Goal: Task Accomplishment & Management: Complete application form

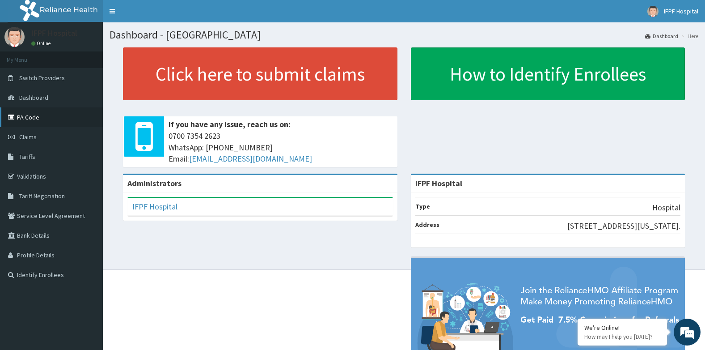
click at [25, 115] on link "PA Code" at bounding box center [51, 117] width 103 height 20
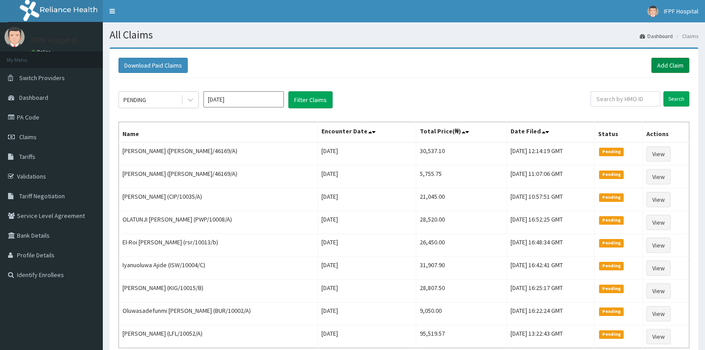
click at [664, 68] on link "Add Claim" at bounding box center [671, 65] width 38 height 15
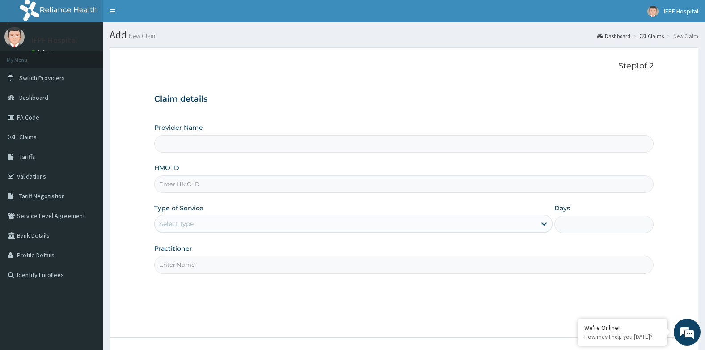
type input "IFPF Hospital"
click at [180, 187] on input "HMO ID" at bounding box center [404, 183] width 500 height 17
type input "NOM/10031/C"
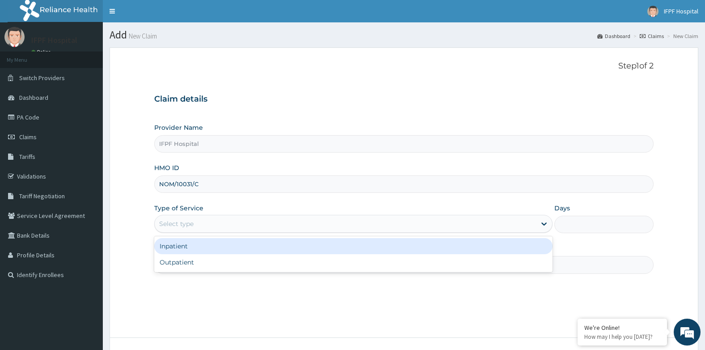
click at [194, 220] on div "Select type" at bounding box center [346, 224] width 382 height 14
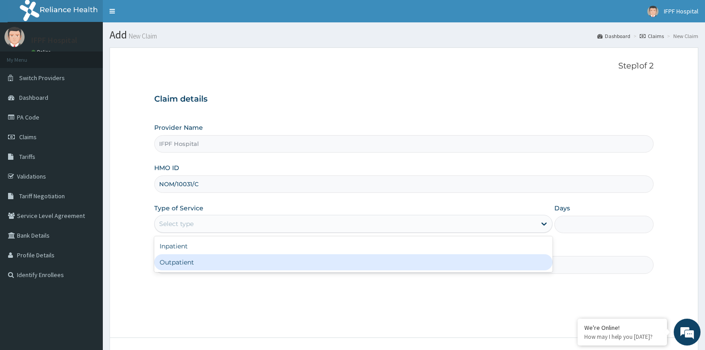
click at [182, 262] on div "Outpatient" at bounding box center [353, 262] width 399 height 16
type input "1"
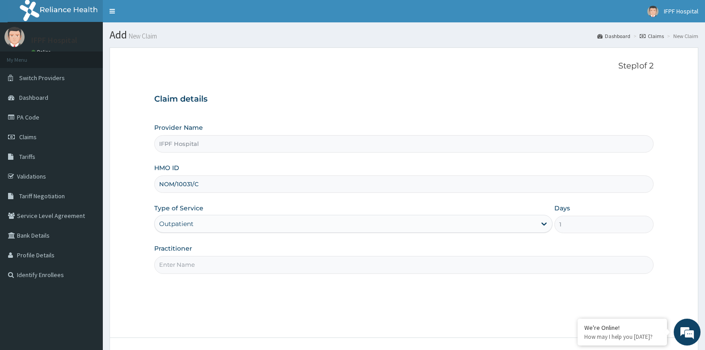
click at [182, 263] on input "Practitioner" at bounding box center [404, 264] width 500 height 17
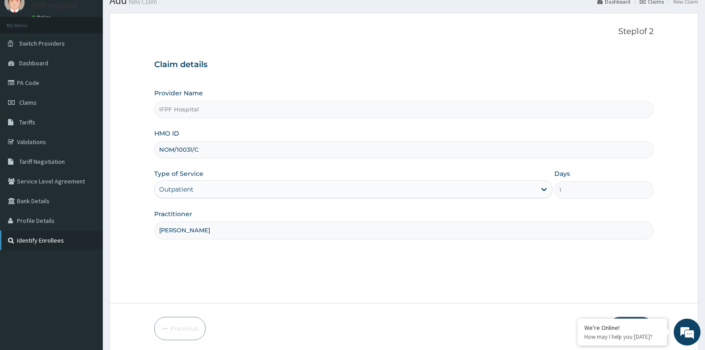
scroll to position [68, 0]
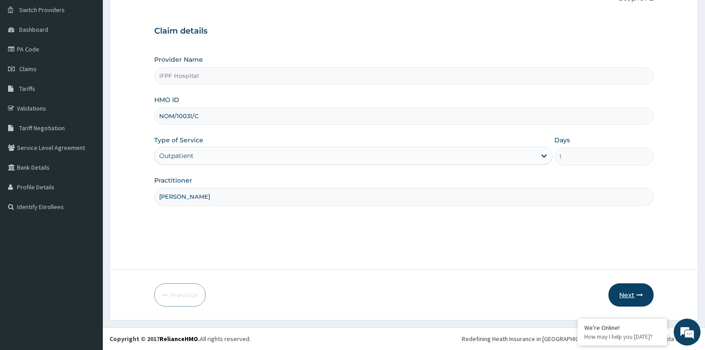
type input "DR OYEKANMI"
click at [624, 285] on button "Next" at bounding box center [631, 294] width 45 height 23
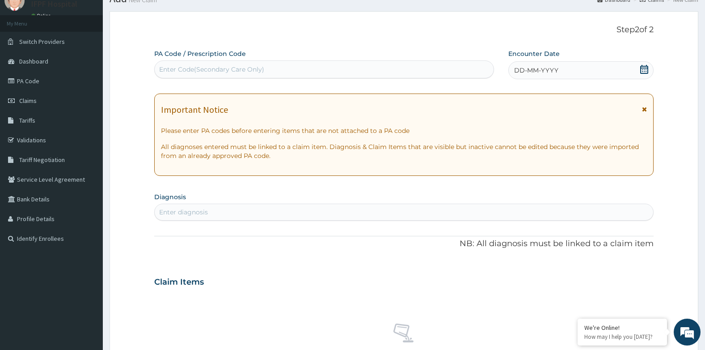
scroll to position [0, 0]
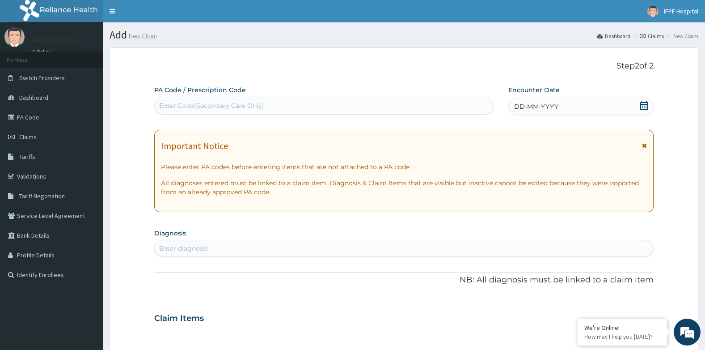
click at [645, 102] on icon at bounding box center [645, 105] width 8 height 9
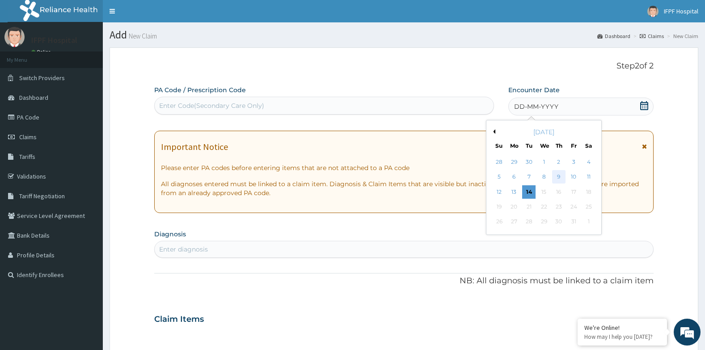
click at [560, 178] on div "9" at bounding box center [558, 176] width 13 height 13
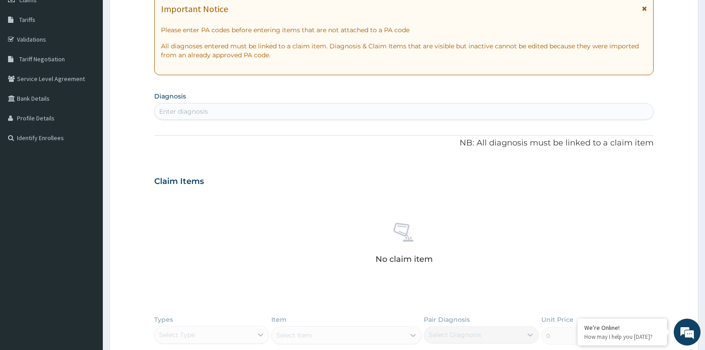
scroll to position [134, 0]
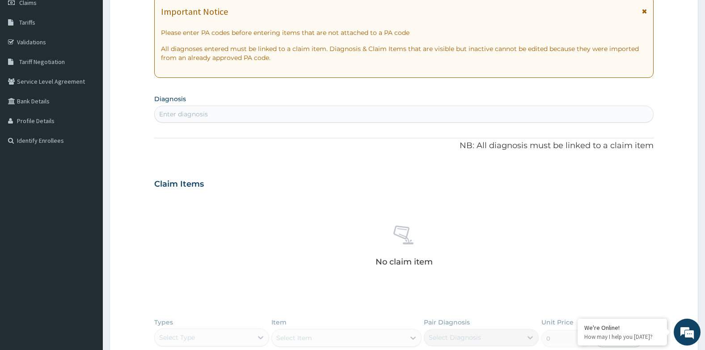
click at [236, 115] on div "Enter diagnosis" at bounding box center [404, 114] width 499 height 14
type input "GASTROE"
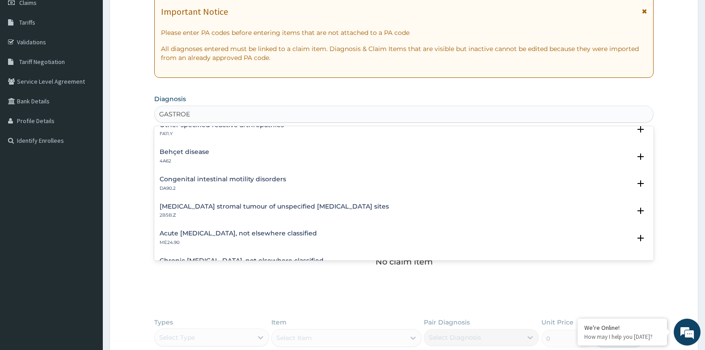
scroll to position [805, 0]
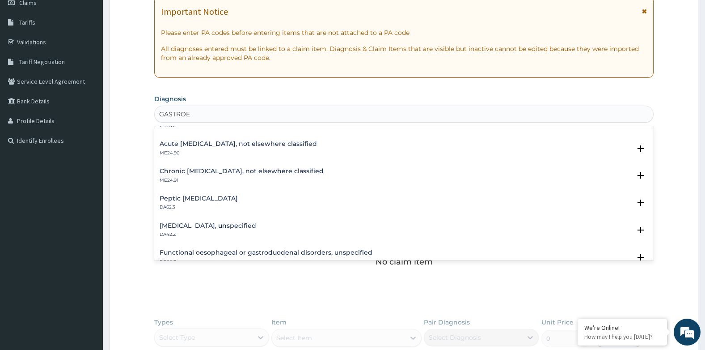
click at [198, 228] on h4 "Gastritis, unspecified" at bounding box center [208, 225] width 97 height 7
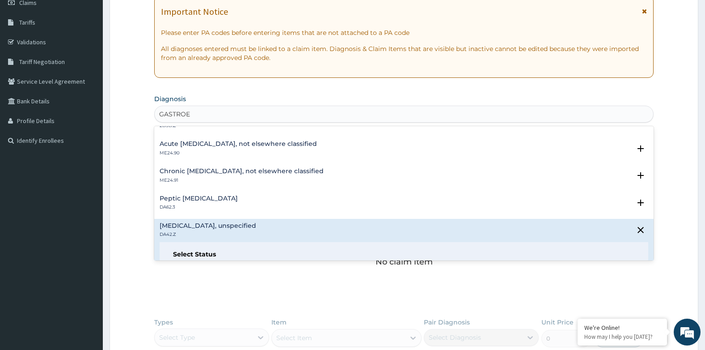
scroll to position [895, 0]
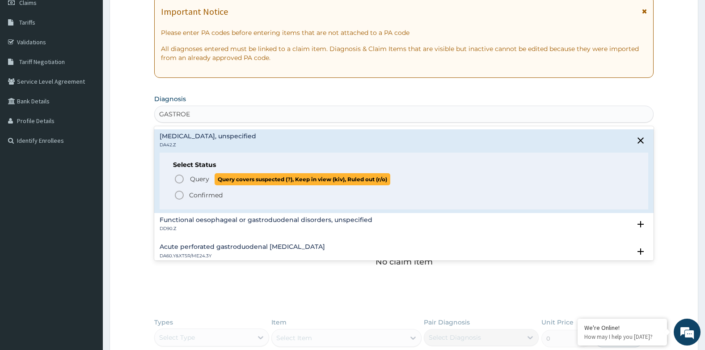
click at [203, 178] on span "Query" at bounding box center [199, 178] width 19 height 9
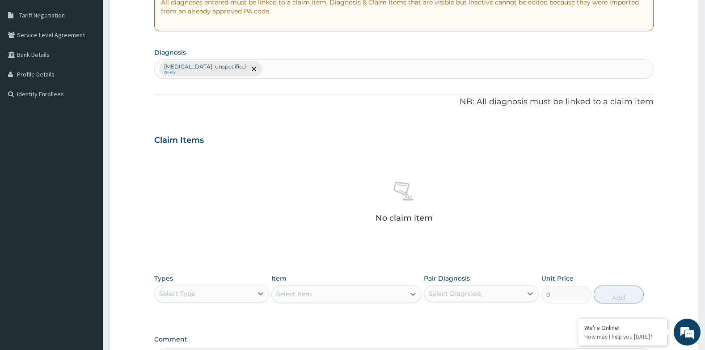
scroll to position [295, 0]
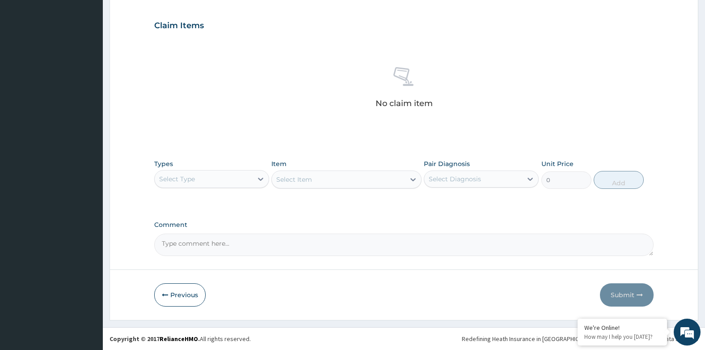
click at [214, 181] on div "Select Type" at bounding box center [204, 179] width 98 height 14
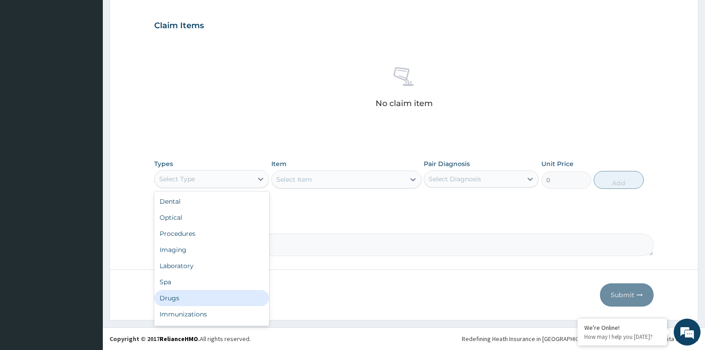
click at [175, 294] on div "Drugs" at bounding box center [211, 298] width 115 height 16
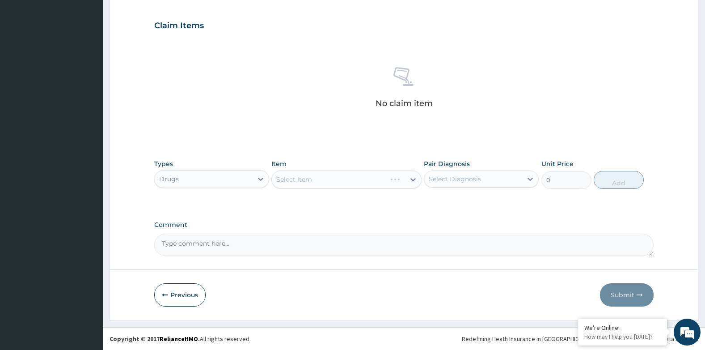
click at [343, 186] on div "Select Item" at bounding box center [347, 179] width 150 height 18
click at [339, 182] on div "Select Item" at bounding box center [347, 179] width 150 height 18
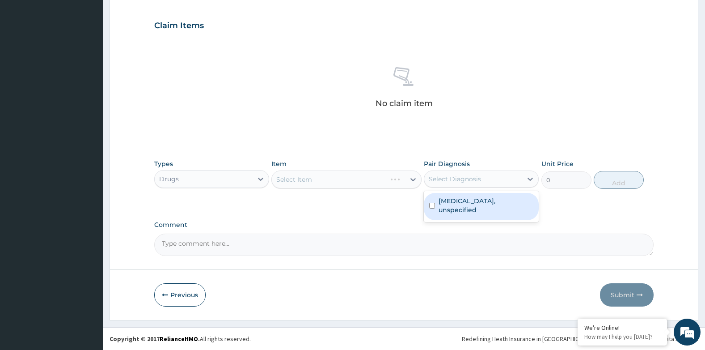
click at [455, 180] on div "Select Diagnosis" at bounding box center [455, 178] width 52 height 9
click at [450, 197] on label "Gastritis, unspecified" at bounding box center [486, 205] width 95 height 18
checkbox input "true"
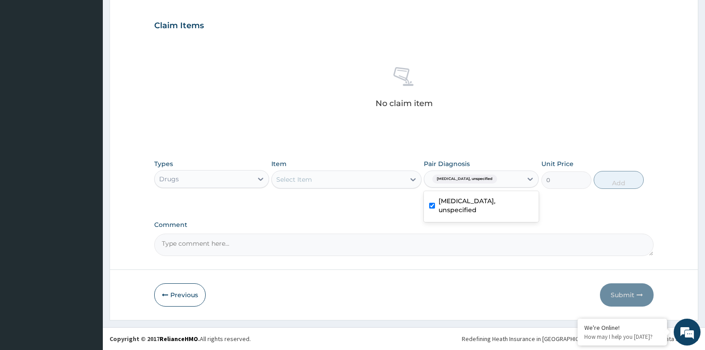
click at [300, 178] on div "Select Item" at bounding box center [294, 179] width 36 height 9
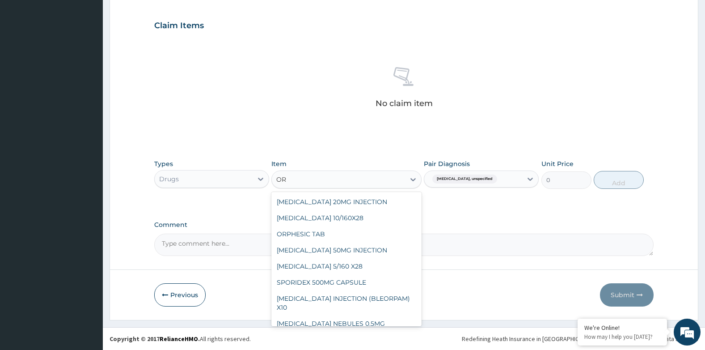
type input "ORS"
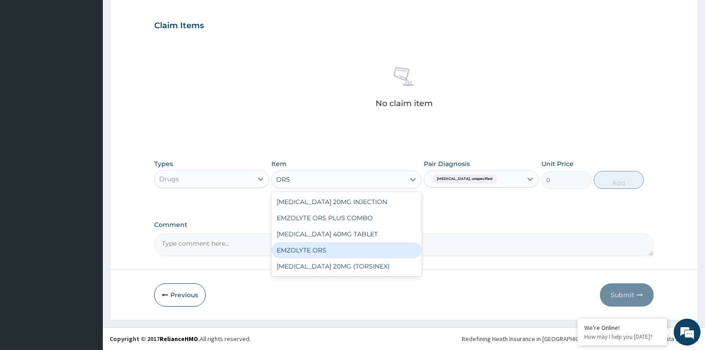
click at [322, 248] on div "EMZOLYTE ORS" at bounding box center [347, 250] width 150 height 16
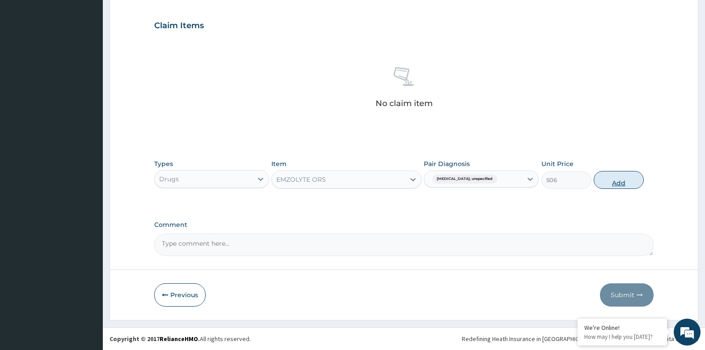
click at [611, 178] on button "Add" at bounding box center [619, 180] width 50 height 18
type input "0"
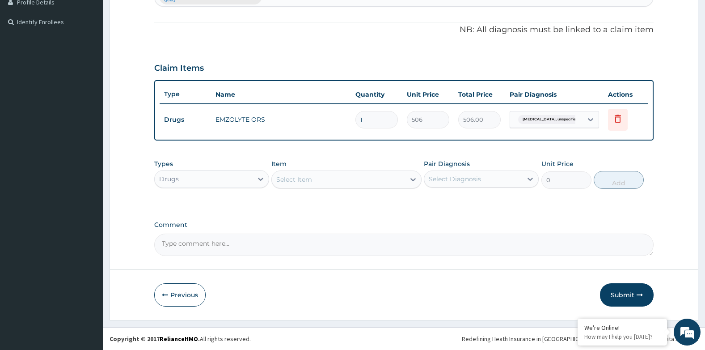
scroll to position [253, 0]
click at [315, 179] on div "Select Item" at bounding box center [338, 179] width 133 height 14
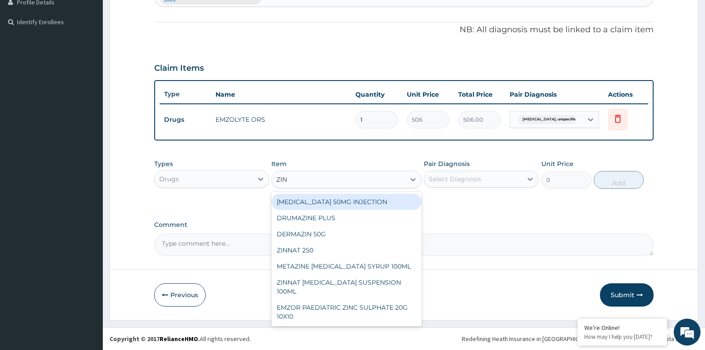
type input "ZINC"
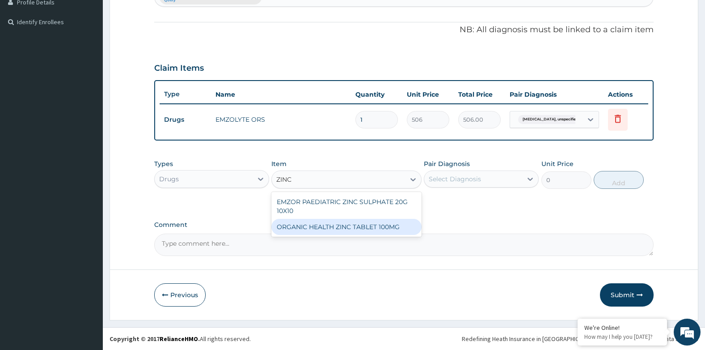
click at [333, 229] on div "ORGANIC HEALTH ZINC TABLET 100MG" at bounding box center [347, 227] width 150 height 16
type input "56.925000000000004"
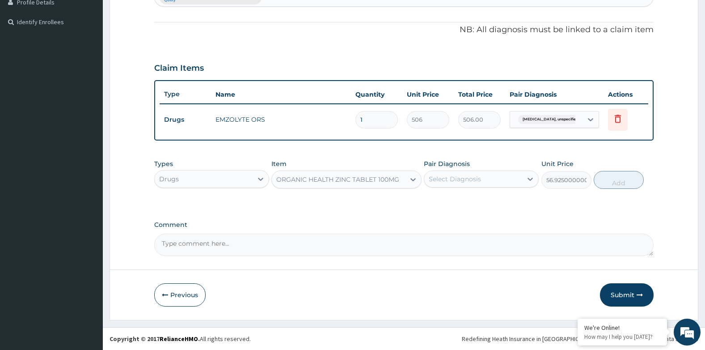
click at [460, 178] on div "Select Diagnosis" at bounding box center [455, 178] width 52 height 9
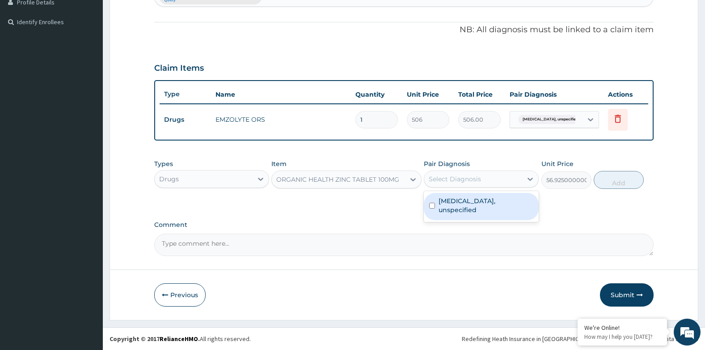
click at [453, 202] on label "Gastritis, unspecified" at bounding box center [486, 205] width 95 height 18
checkbox input "true"
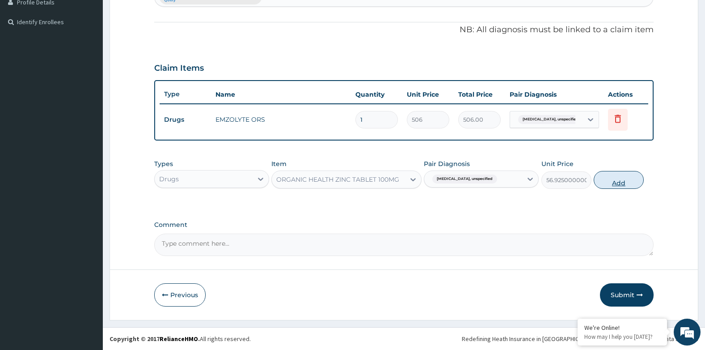
click at [613, 181] on button "Add" at bounding box center [619, 180] width 50 height 18
type input "0"
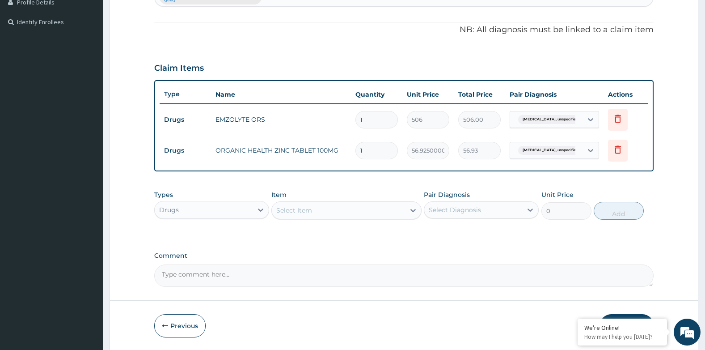
type input "10"
type input "569.25"
type input "10"
click at [307, 202] on div "Select Item" at bounding box center [347, 210] width 150 height 18
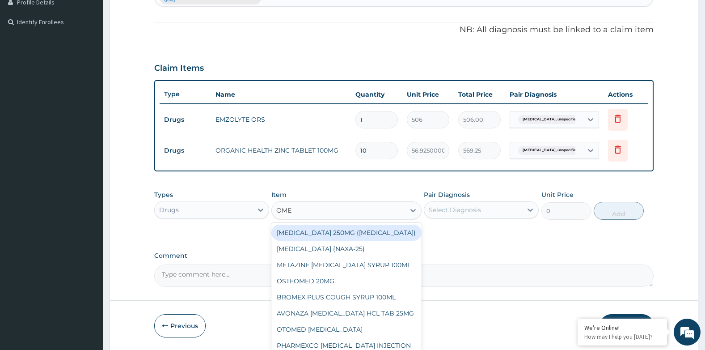
type input "OMEP"
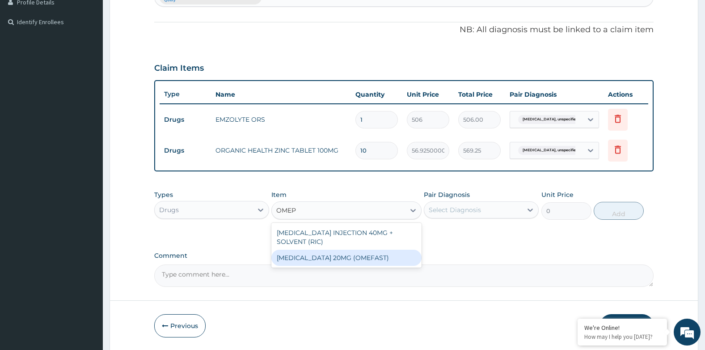
click at [317, 257] on div "OMEPRAZOLE 20MG (OMEFAST)" at bounding box center [347, 258] width 150 height 16
type input "88.55"
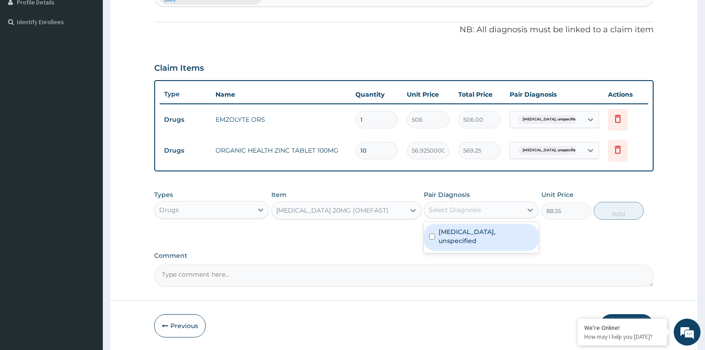
click at [449, 213] on div "Select Diagnosis" at bounding box center [455, 209] width 52 height 9
drag, startPoint x: 450, startPoint y: 229, endPoint x: 460, endPoint y: 229, distance: 9.4
click at [451, 229] on label "Gastritis, unspecified" at bounding box center [486, 236] width 95 height 18
checkbox input "true"
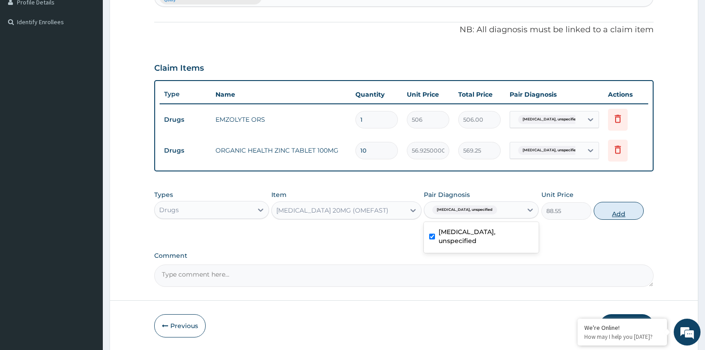
click at [613, 214] on button "Add" at bounding box center [619, 211] width 50 height 18
type input "0"
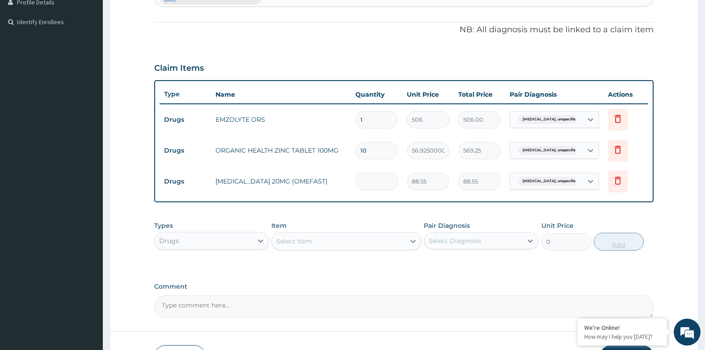
type input "0.00"
type input "5"
type input "442.75"
type input "5"
click at [334, 239] on div "Select Item" at bounding box center [338, 241] width 133 height 14
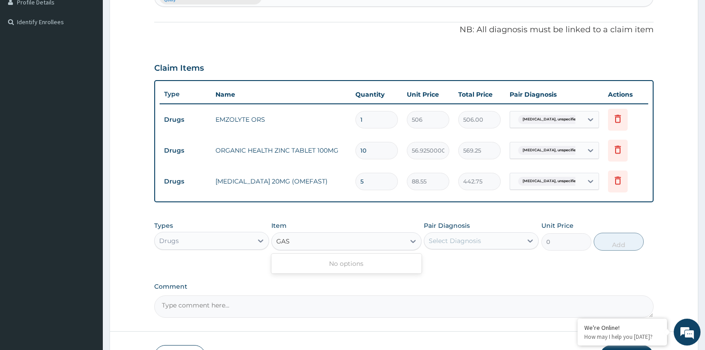
type input "GA"
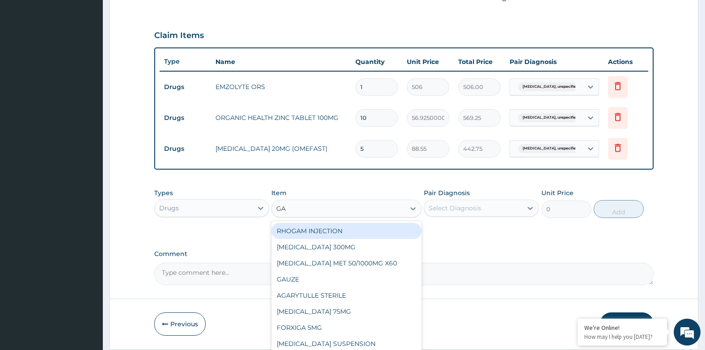
scroll to position [314, 0]
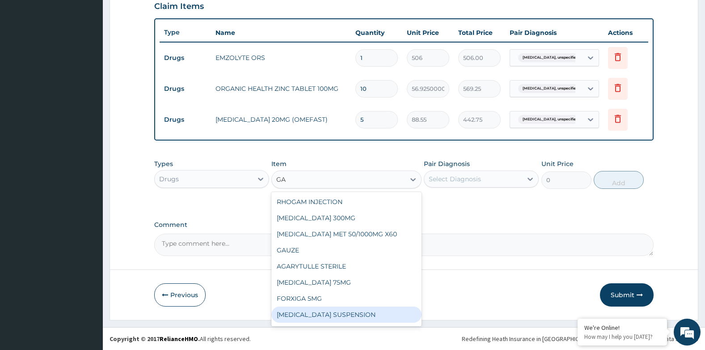
click at [339, 310] on div "GAVISCON SUSPENSION" at bounding box center [347, 314] width 150 height 16
type input "9108"
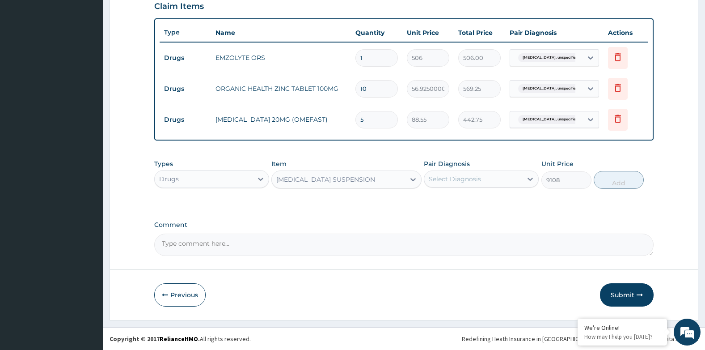
click at [463, 175] on div "Select Diagnosis" at bounding box center [455, 178] width 52 height 9
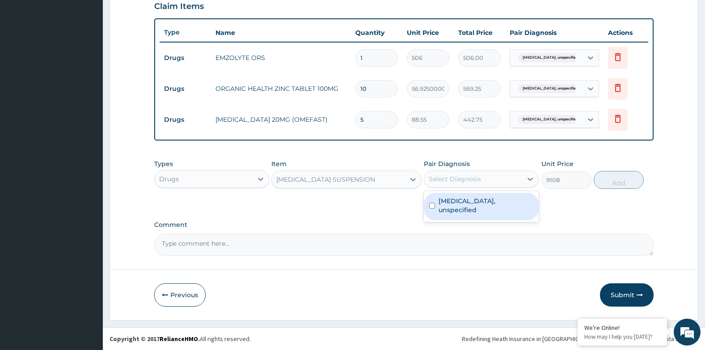
click at [462, 200] on label "Gastritis, unspecified" at bounding box center [486, 205] width 95 height 18
checkbox input "true"
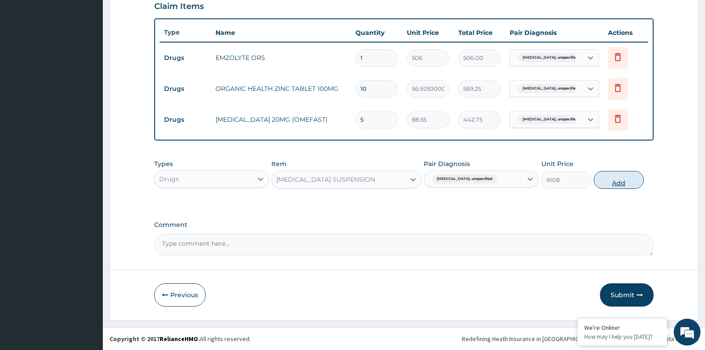
click at [597, 181] on button "Add" at bounding box center [619, 180] width 50 height 18
type input "0"
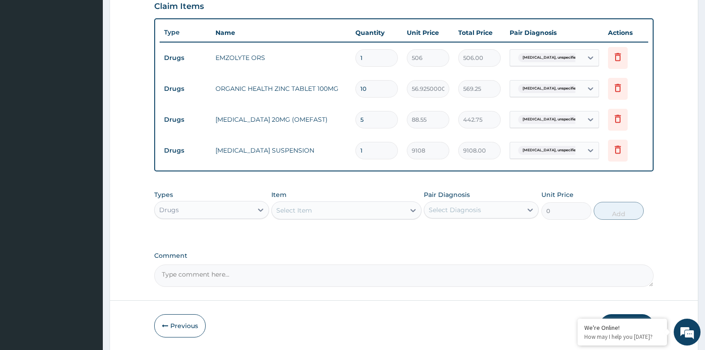
click at [299, 211] on div "Select Item" at bounding box center [294, 210] width 36 height 9
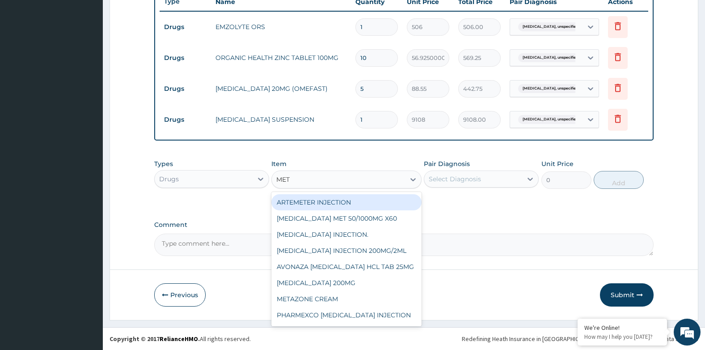
scroll to position [268, 0]
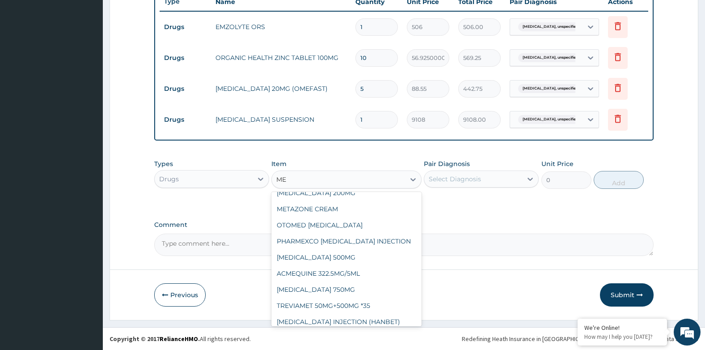
type input "M"
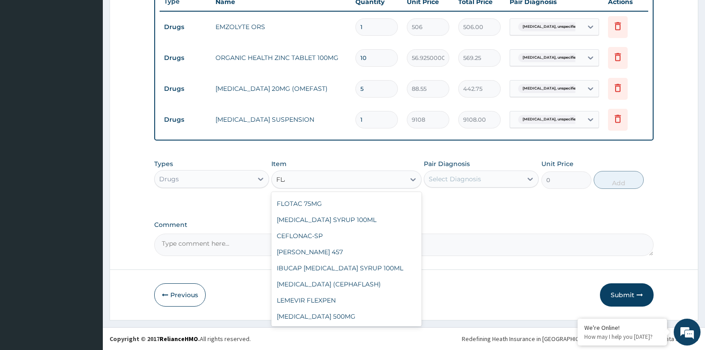
scroll to position [0, 0]
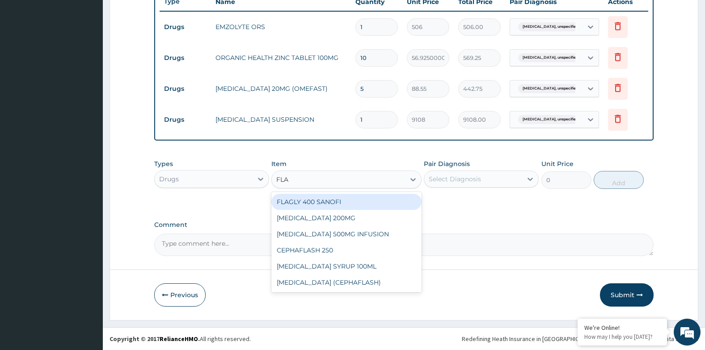
type input "FLAG"
click at [323, 200] on div "FLAGLY 400 SANOFI" at bounding box center [347, 202] width 150 height 16
type input "75.89999999999999"
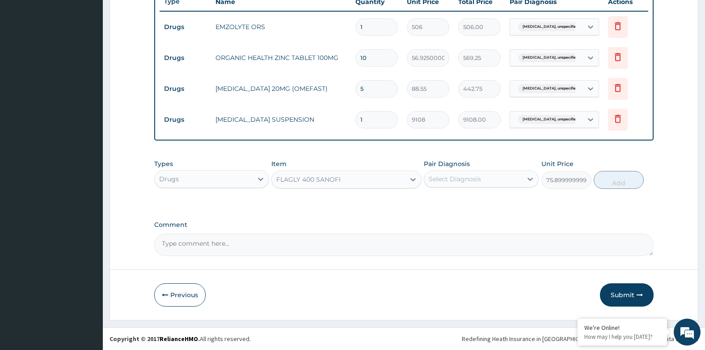
click at [454, 178] on div "Select Diagnosis" at bounding box center [455, 178] width 52 height 9
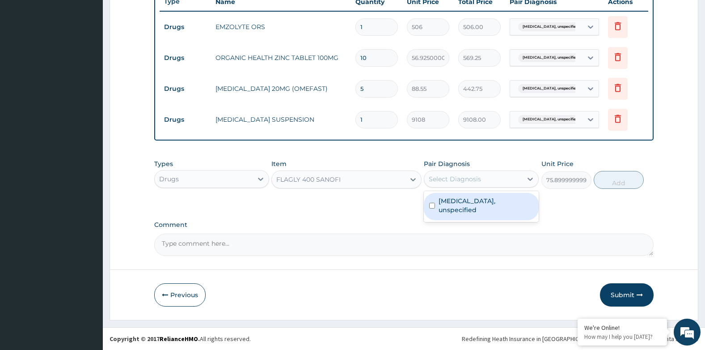
click at [449, 197] on label "Gastritis, unspecified" at bounding box center [486, 205] width 95 height 18
checkbox input "true"
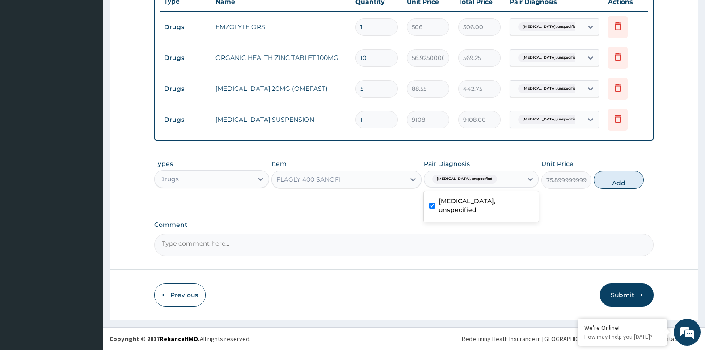
click at [617, 180] on button "Add" at bounding box center [619, 180] width 50 height 18
type input "0"
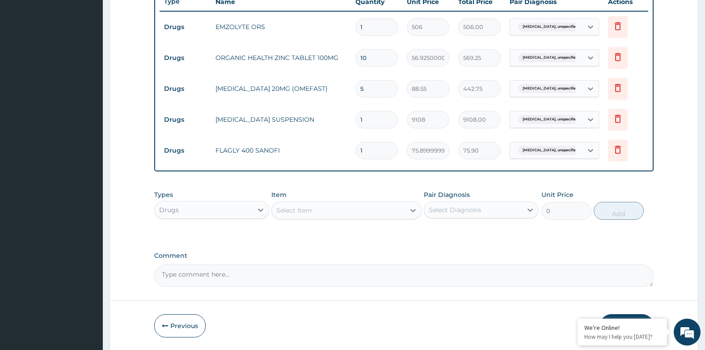
type input "15"
type input "1138.50"
type input "15"
click at [347, 212] on div "Select Item" at bounding box center [338, 210] width 133 height 14
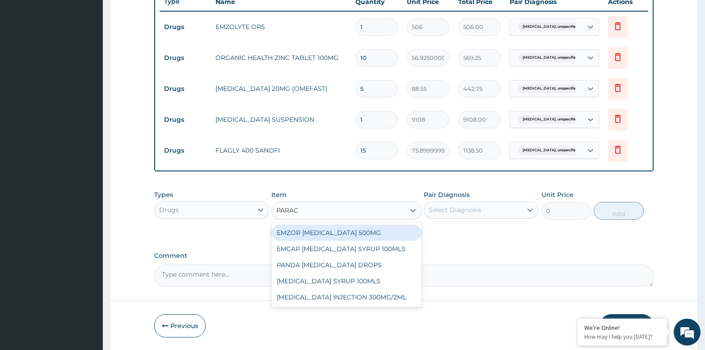
type input "PARACE"
click at [350, 230] on div "EMZOR PARACETAMOL 500MG" at bounding box center [347, 233] width 150 height 16
type input "25.299999999999997"
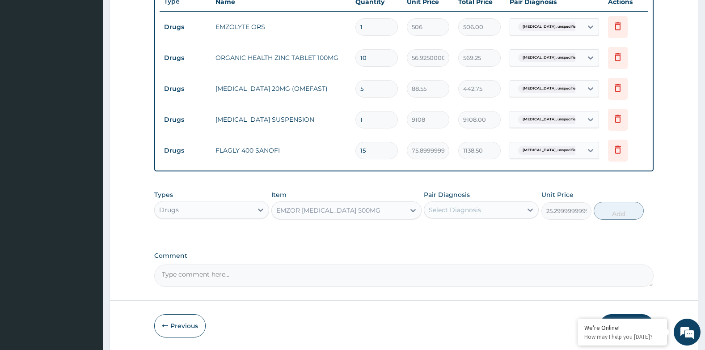
click at [442, 209] on div "Select Diagnosis" at bounding box center [455, 209] width 52 height 9
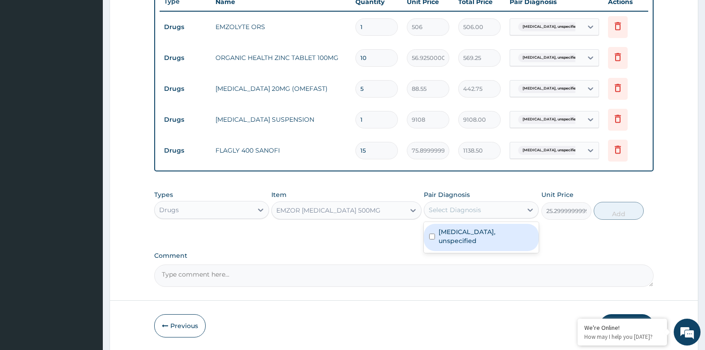
click at [450, 229] on label "Gastritis, unspecified" at bounding box center [486, 236] width 95 height 18
checkbox input "true"
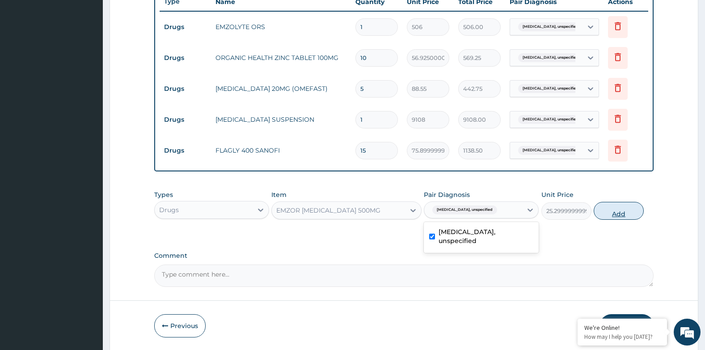
click at [603, 210] on button "Add" at bounding box center [619, 211] width 50 height 18
type input "0"
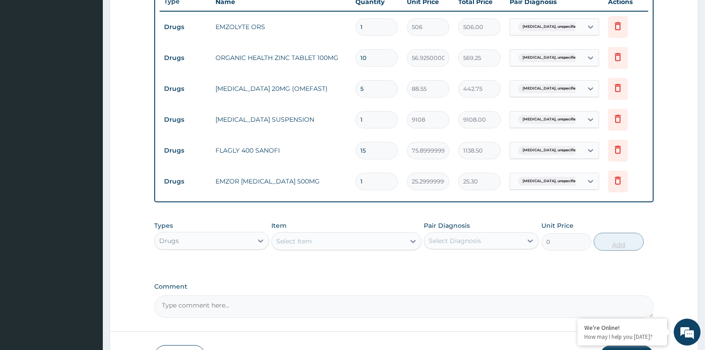
type input "0.00"
type input "3"
type input "75.90"
type input "30"
type input "759.00"
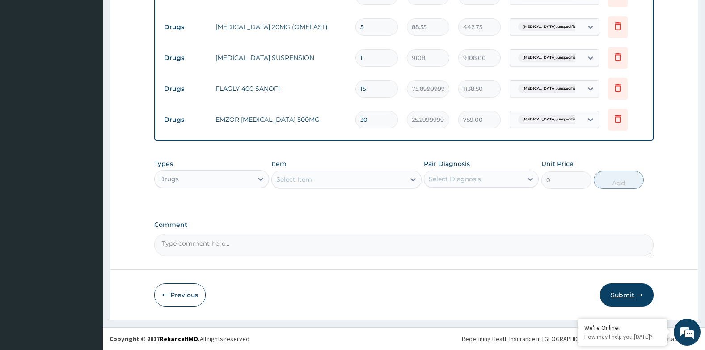
type input "30"
click at [631, 302] on button "Submit" at bounding box center [627, 294] width 54 height 23
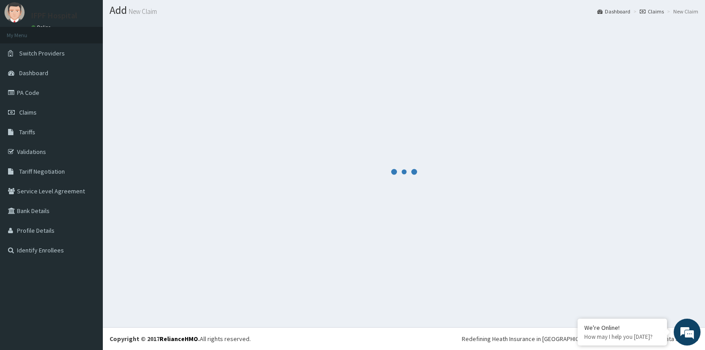
scroll to position [407, 0]
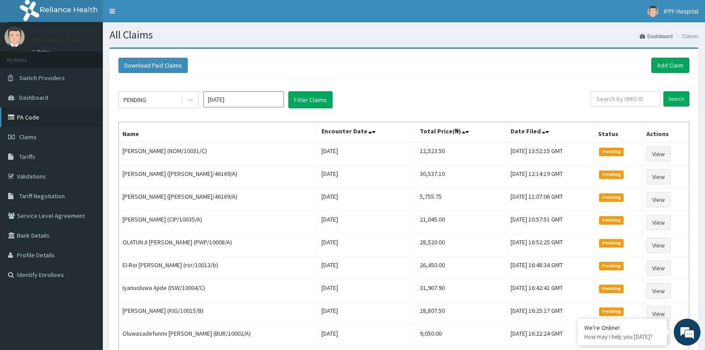
click at [23, 116] on link "PA Code" at bounding box center [51, 117] width 103 height 20
